Goal: Task Accomplishment & Management: Use online tool/utility

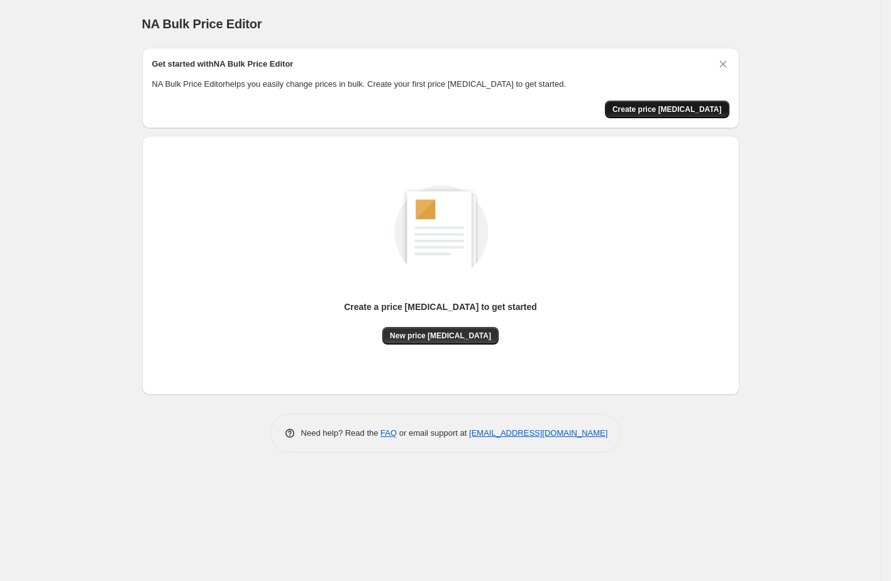
click at [645, 111] on span "Create price [MEDICAL_DATA]" at bounding box center [667, 109] width 109 height 10
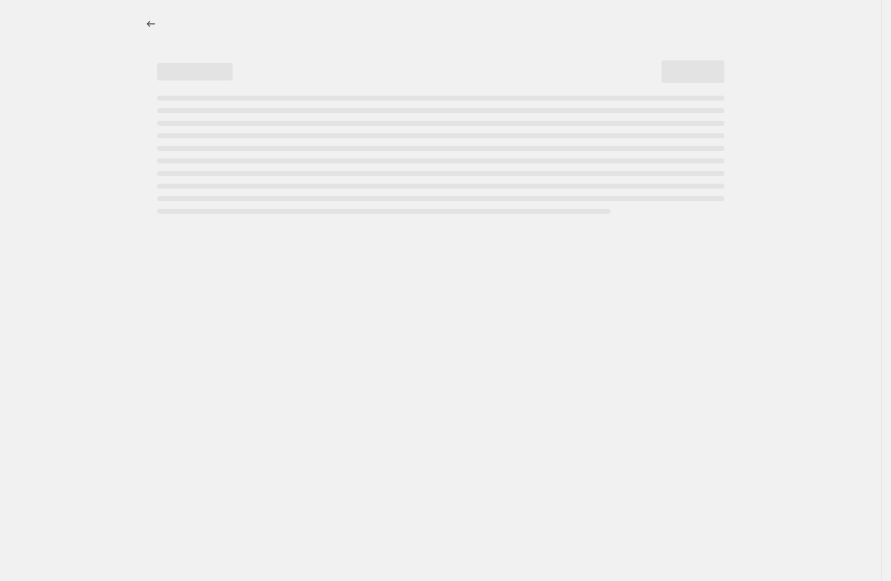
select select "percentage"
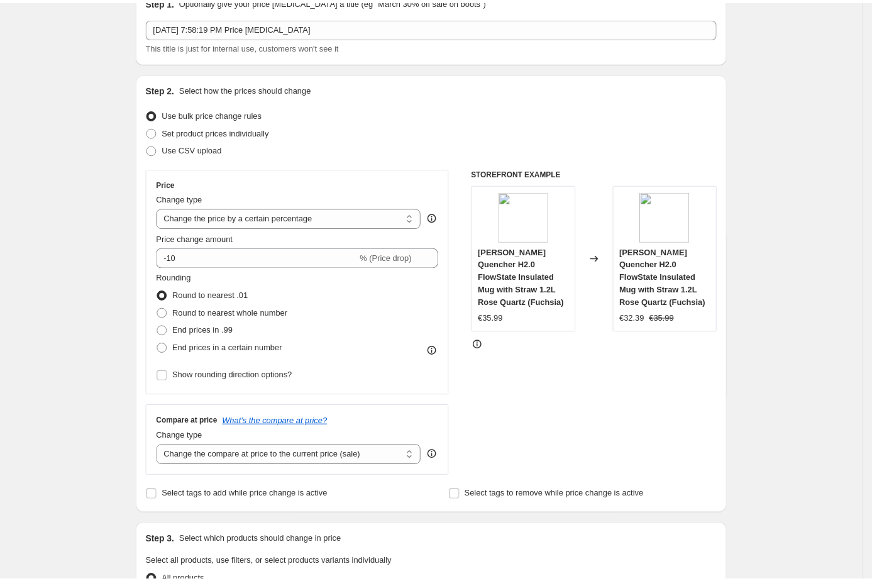
scroll to position [94, 0]
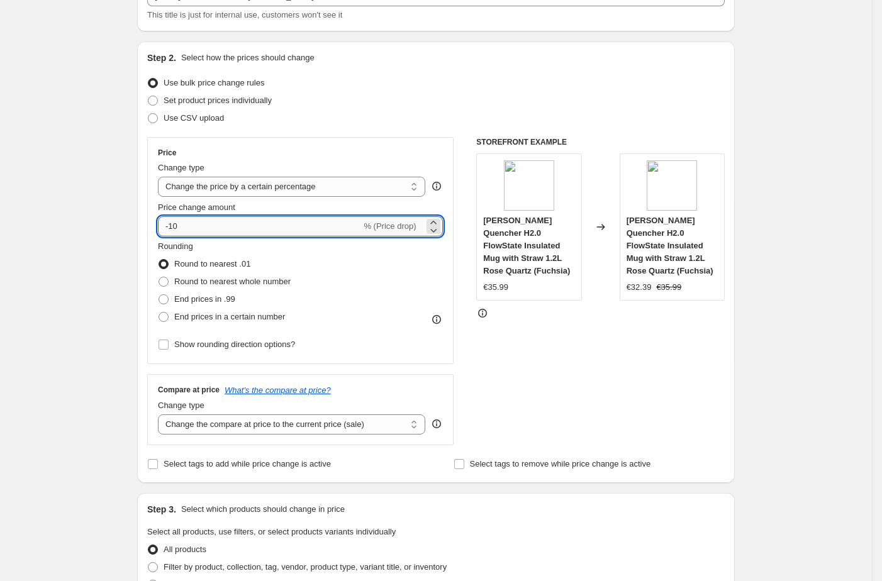
drag, startPoint x: 174, startPoint y: 230, endPoint x: 183, endPoint y: 231, distance: 8.9
click at [183, 231] on input "-10" at bounding box center [259, 226] width 203 height 20
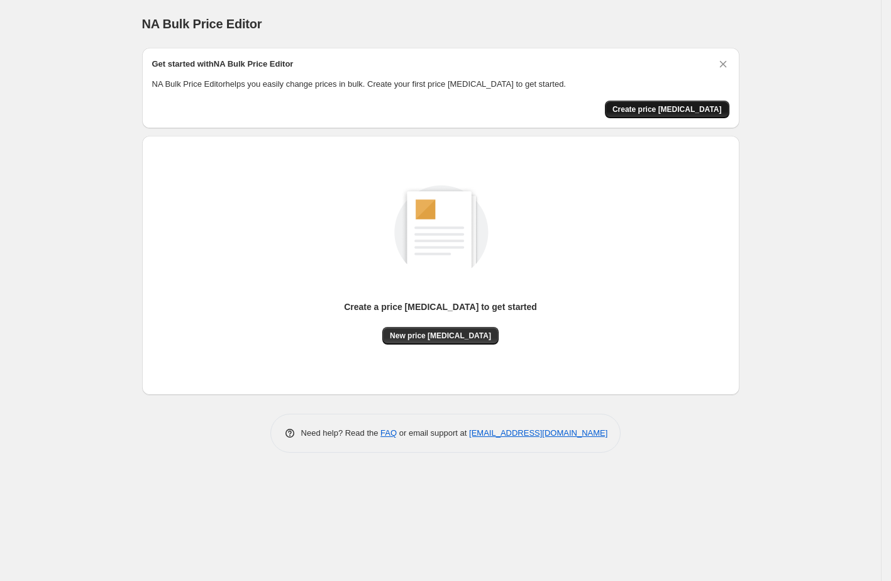
click at [651, 109] on span "Create price [MEDICAL_DATA]" at bounding box center [667, 109] width 109 height 10
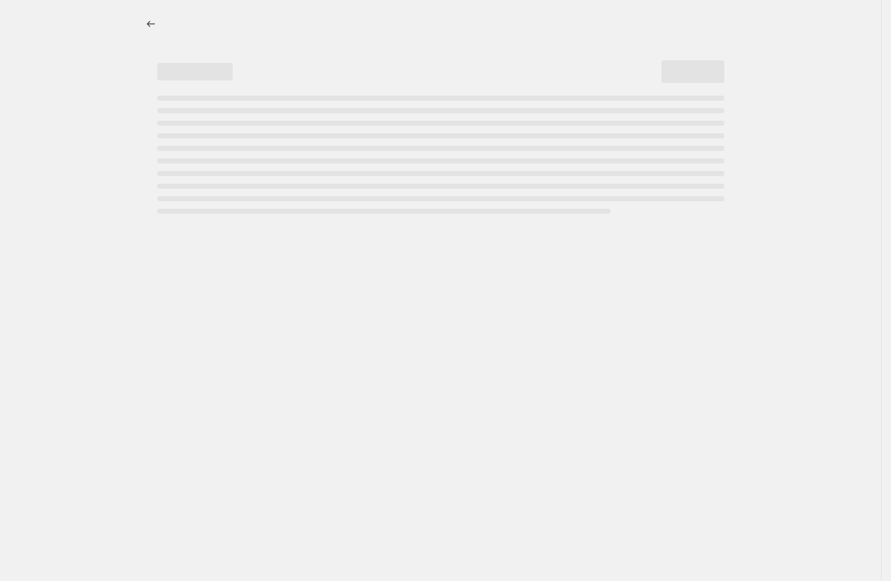
select select "percentage"
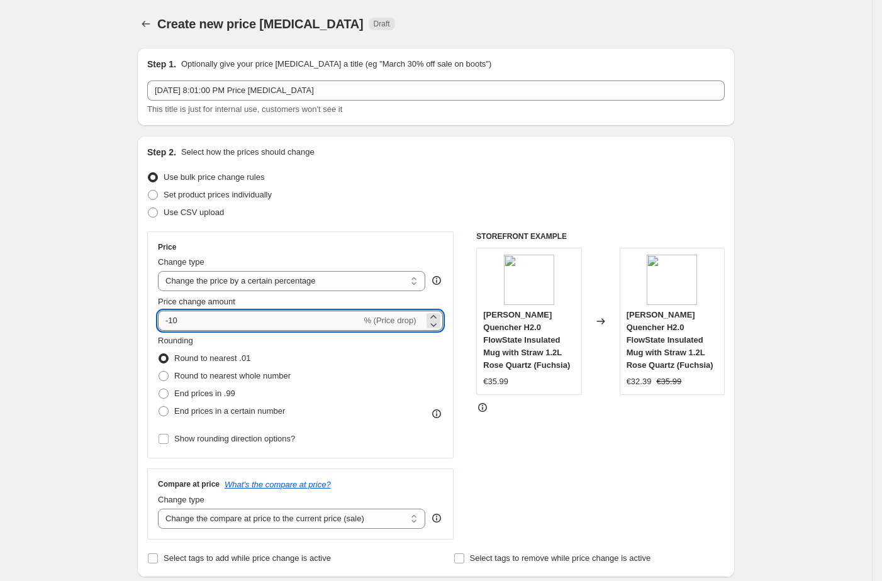
click at [270, 328] on input "-10" at bounding box center [259, 321] width 203 height 20
drag, startPoint x: 174, startPoint y: 318, endPoint x: 200, endPoint y: 311, distance: 26.7
click at [198, 314] on input "-10" at bounding box center [259, 321] width 203 height 20
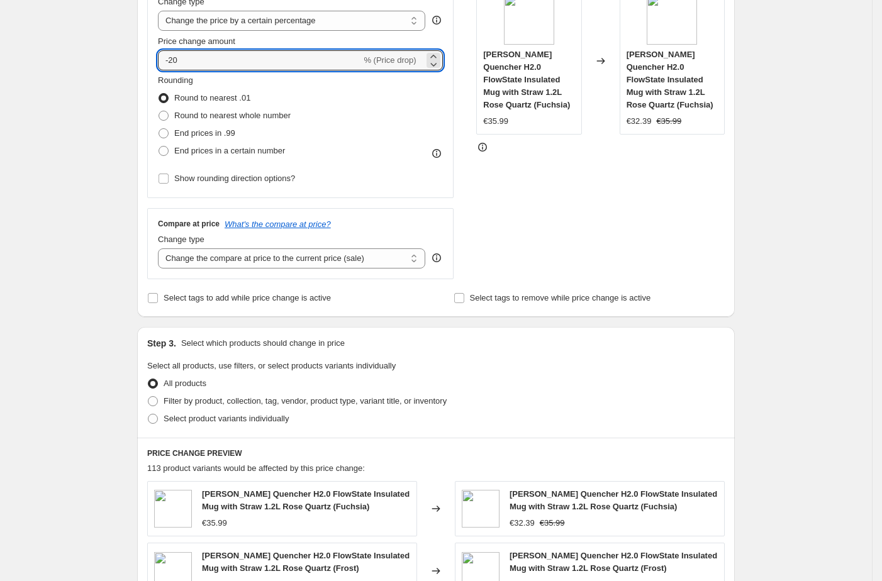
scroll to position [377, 0]
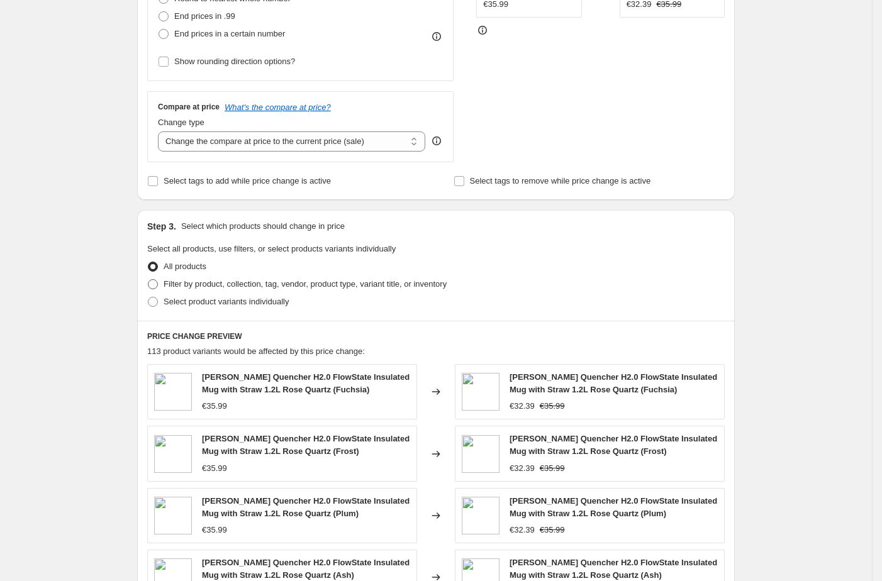
type input "-20"
click at [259, 281] on span "Filter by product, collection, tag, vendor, product type, variant title, or inv…" at bounding box center [305, 283] width 283 height 9
click at [148, 280] on input "Filter by product, collection, tag, vendor, product type, variant title, or inv…" at bounding box center [148, 279] width 1 height 1
radio input "true"
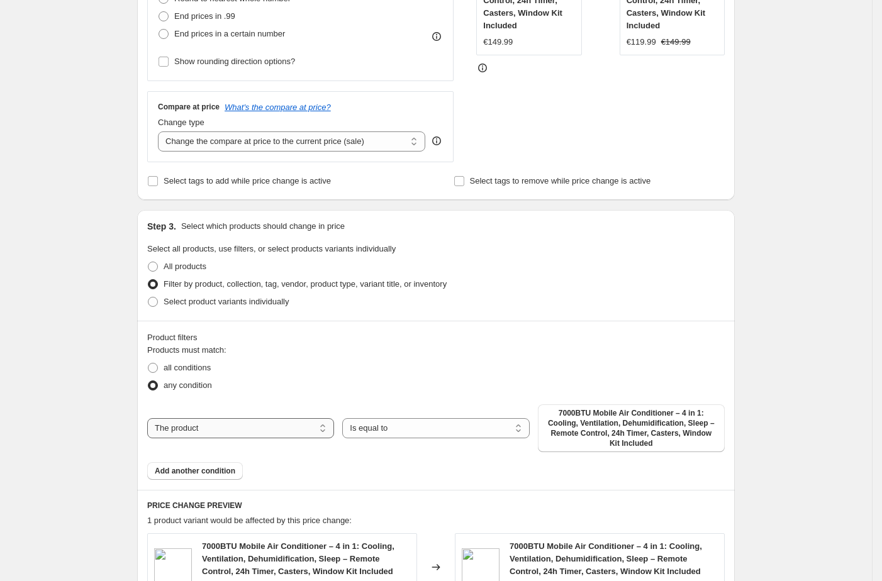
click at [283, 424] on select "The product The product's collection The product's tag The product's vendor The…" at bounding box center [240, 428] width 187 height 20
select select "collection"
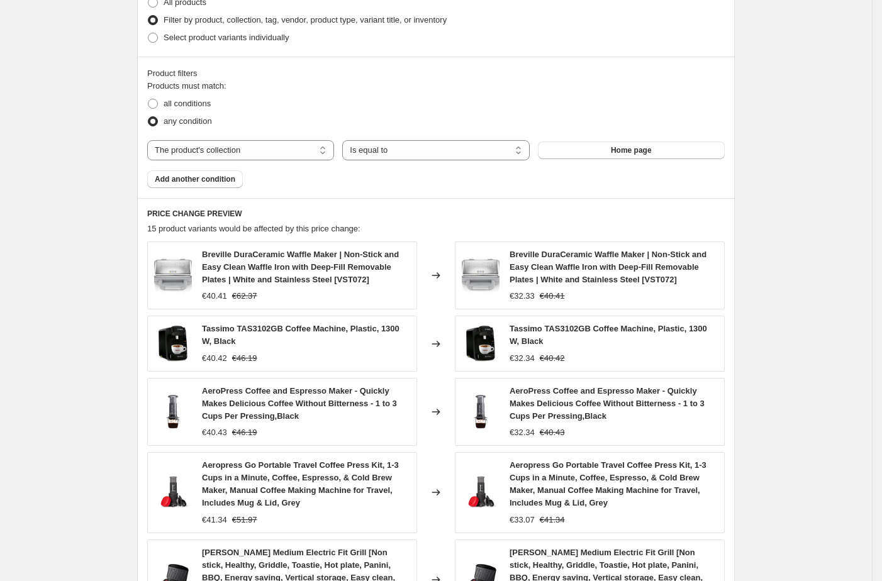
scroll to position [918, 0]
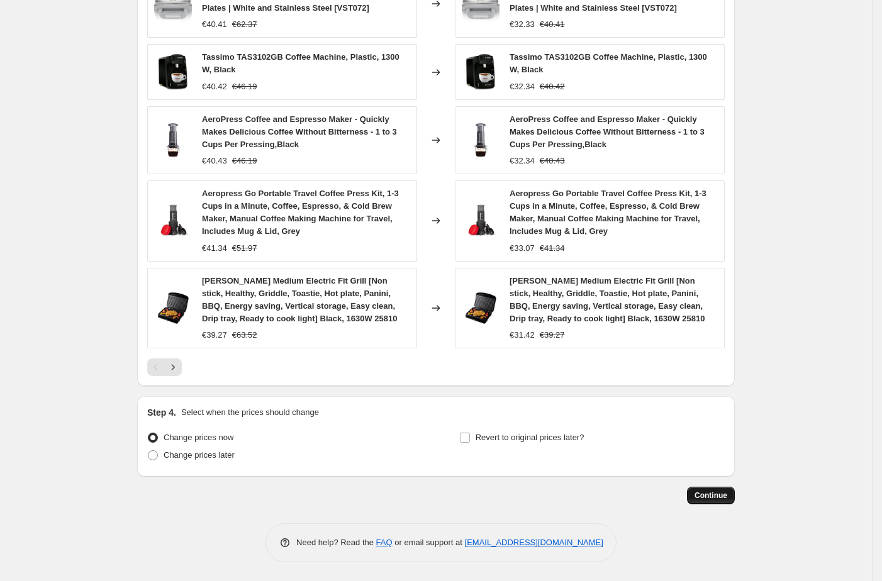
click at [710, 493] on span "Continue" at bounding box center [710, 496] width 33 height 10
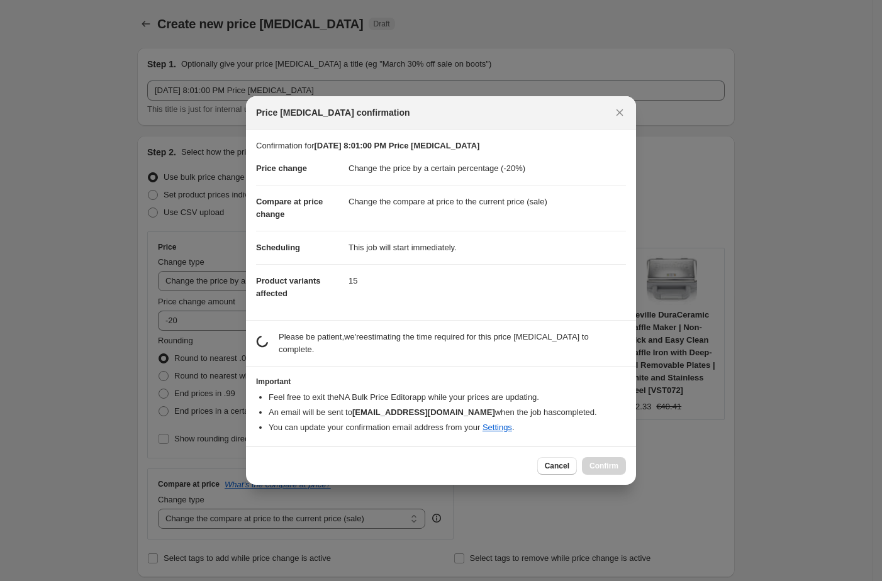
scroll to position [0, 0]
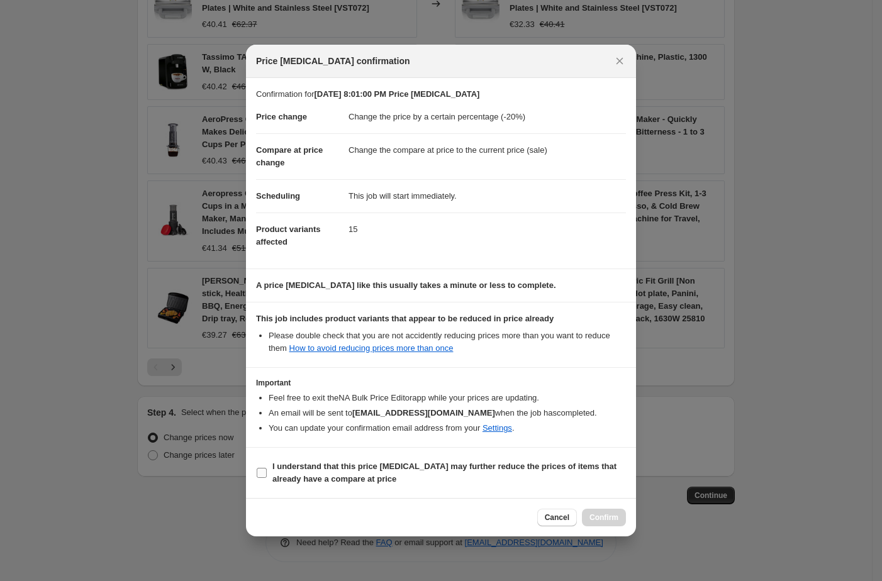
click at [391, 473] on span "I understand that this price change job may further reduce the prices of items …" at bounding box center [449, 472] width 354 height 25
click at [267, 473] on input "I understand that this price change job may further reduce the prices of items …" at bounding box center [262, 473] width 10 height 10
checkbox input "true"
click at [593, 522] on span "Confirm" at bounding box center [603, 518] width 29 height 10
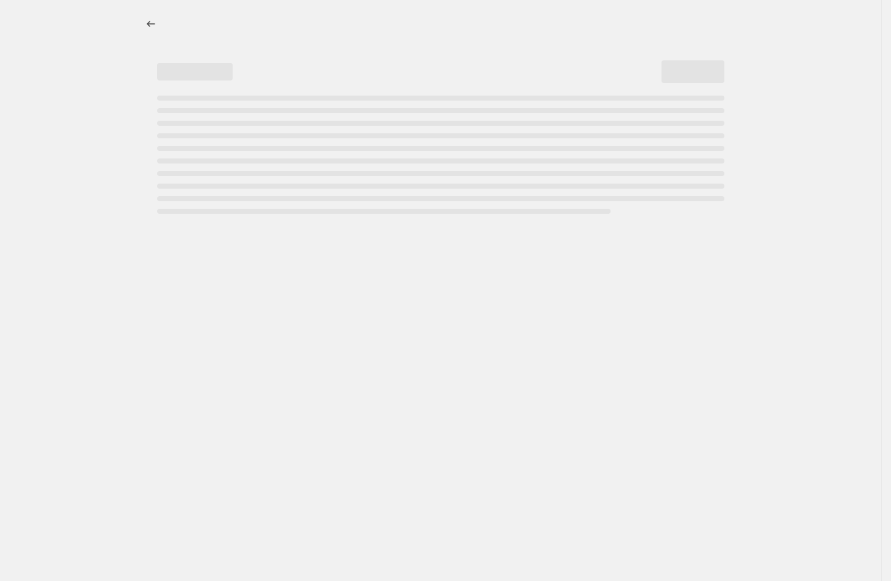
select select "percentage"
select select "collection"
